Goal: Task Accomplishment & Management: Use online tool/utility

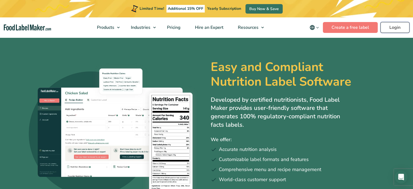
click at [393, 29] on link "Login" at bounding box center [394, 27] width 29 height 11
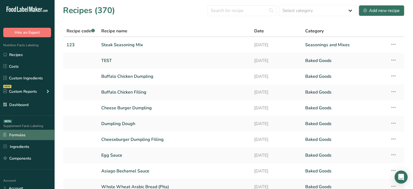
click at [45, 131] on link "Formulas" at bounding box center [27, 135] width 54 height 10
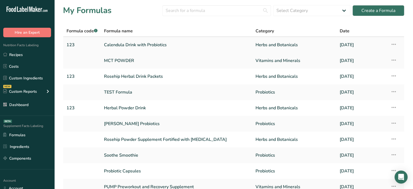
click at [152, 46] on link "Calendula Drink with Probiotics" at bounding box center [176, 44] width 145 height 11
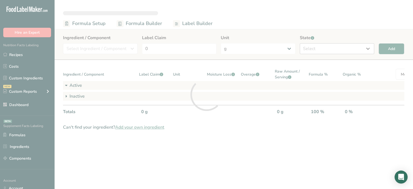
select select "6"
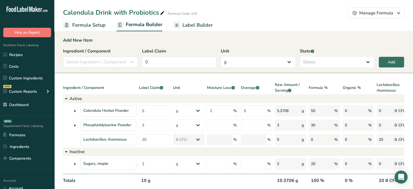
click at [183, 25] on span "Label Builder" at bounding box center [197, 24] width 30 height 7
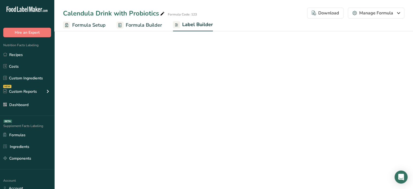
select select "bold"
select select "center"
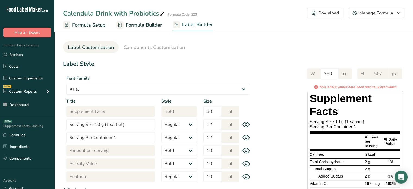
click at [146, 27] on span "Formula Builder" at bounding box center [144, 24] width 36 height 7
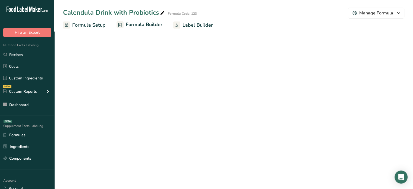
select select "6"
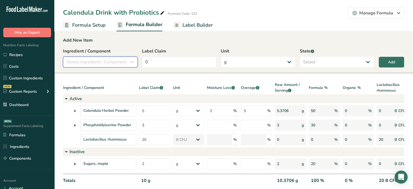
click at [111, 57] on button "Select Ingredient / Component" at bounding box center [100, 61] width 75 height 11
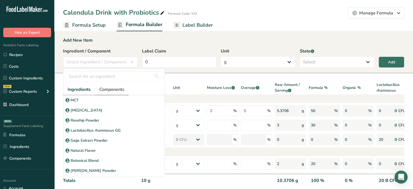
click at [122, 89] on span "Components" at bounding box center [111, 89] width 25 height 7
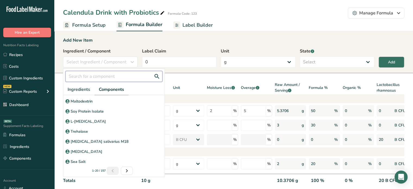
click at [122, 77] on input "text" at bounding box center [113, 76] width 97 height 11
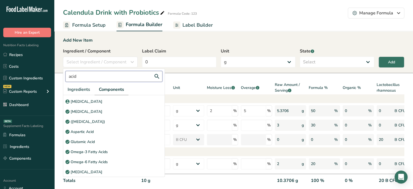
scroll to position [0, 0]
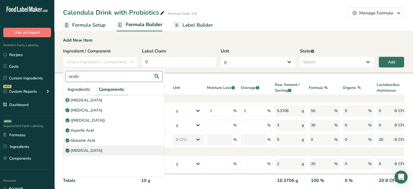
type input "acido"
click at [115, 149] on div "[MEDICAL_DATA]" at bounding box center [113, 150] width 101 height 10
select select "6"
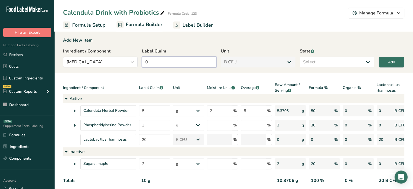
click at [178, 65] on input "0" at bounding box center [179, 61] width 75 height 11
type input "5"
click at [317, 64] on select "Select Active Inactive" at bounding box center [337, 61] width 75 height 11
select select "active"
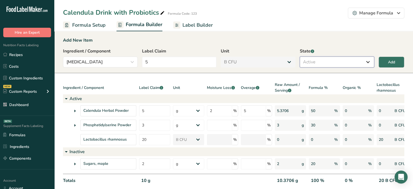
click at [300, 56] on select "Select Active Inactive" at bounding box center [337, 61] width 75 height 11
click at [387, 66] on button "Add" at bounding box center [392, 61] width 26 height 11
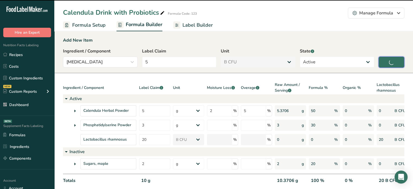
type input "0"
select select "0"
select select
click at [189, 23] on span "Label Builder" at bounding box center [197, 24] width 30 height 7
select select "6"
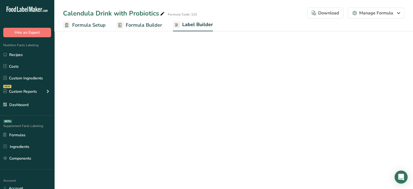
select select "bold"
select select "center"
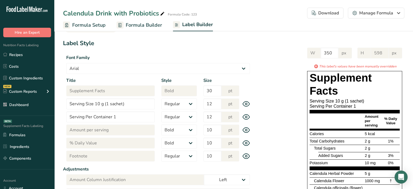
scroll to position [18, 0]
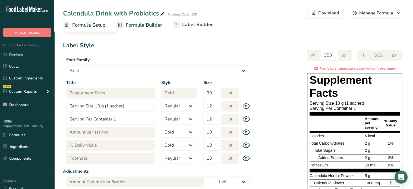
click at [211, 34] on section "Label Customization Components Customization Label Style Font Family Arial Robo…" at bounding box center [233, 151] width 359 height 283
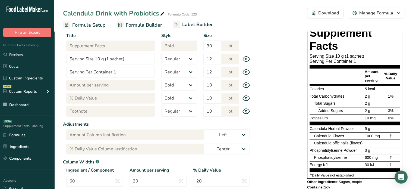
scroll to position [3, 0]
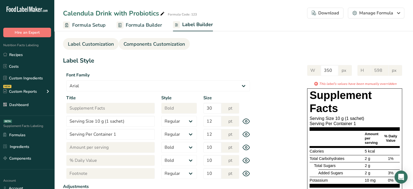
click at [152, 47] on span "Components Customization" at bounding box center [154, 43] width 61 height 7
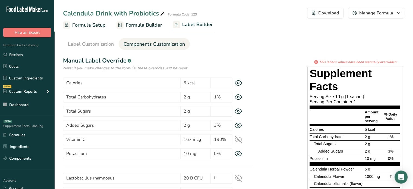
click at [275, 95] on div "* This label's values have been manually overridden Supplement Facts Serving Si…" at bounding box center [328, 146] width 151 height 174
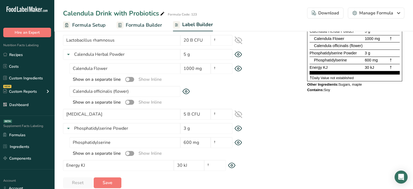
scroll to position [149, 0]
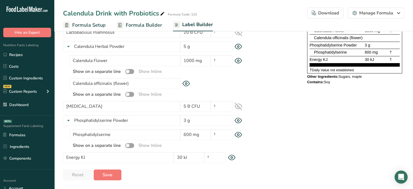
click at [237, 103] on icon at bounding box center [239, 106] width 8 height 8
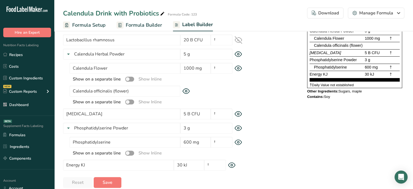
scroll to position [141, 0]
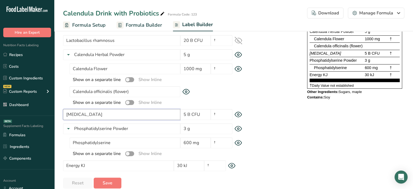
click at [114, 115] on input "[MEDICAL_DATA]" at bounding box center [121, 114] width 117 height 11
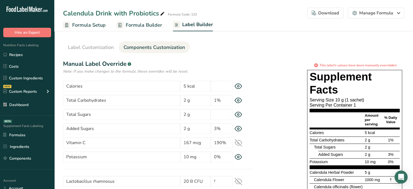
type input "[MEDICAL_DATA] gg"
